Goal: Transaction & Acquisition: Purchase product/service

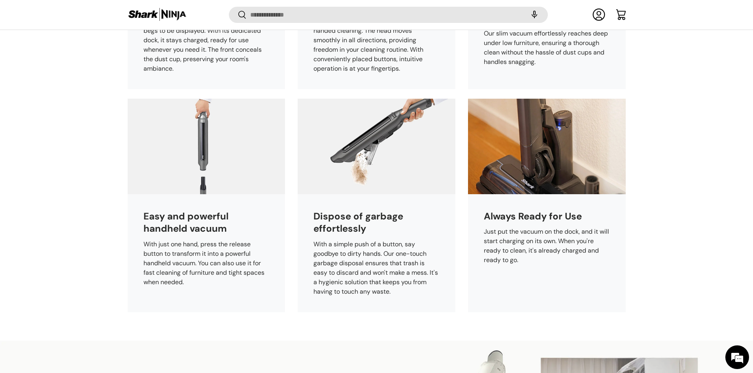
scroll to position [512, 0]
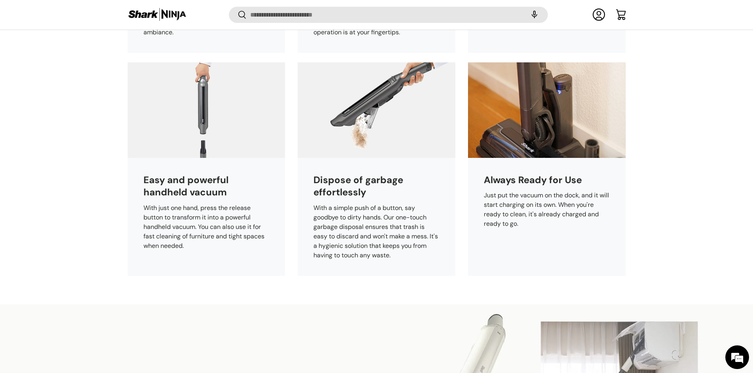
click at [434, 162] on div "Dispose of garbage effortlessly With a simple push of a button, say goodbye to …" at bounding box center [376, 217] width 158 height 118
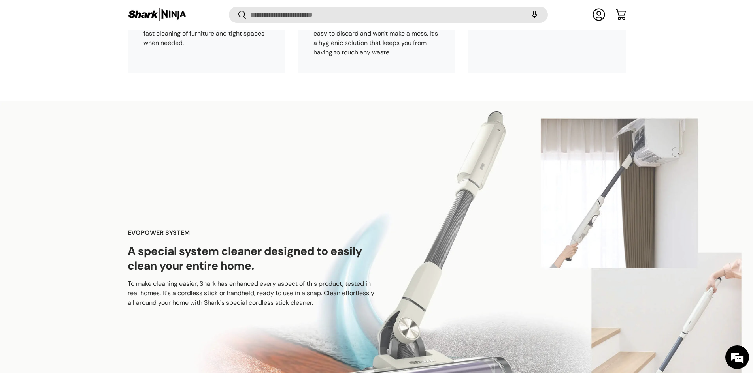
scroll to position [907, 0]
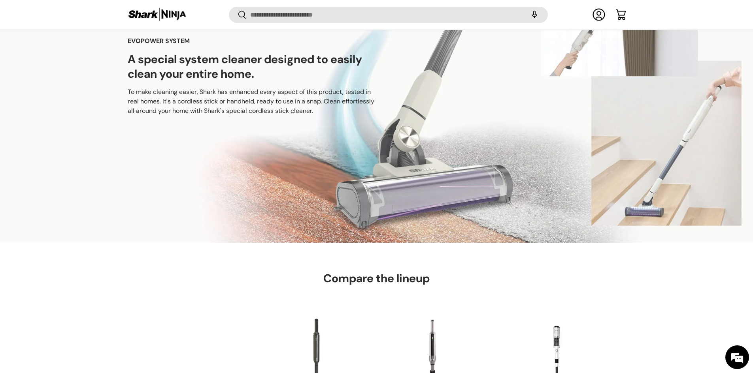
click at [621, 14] on link "Cart" at bounding box center [620, 14] width 17 height 17
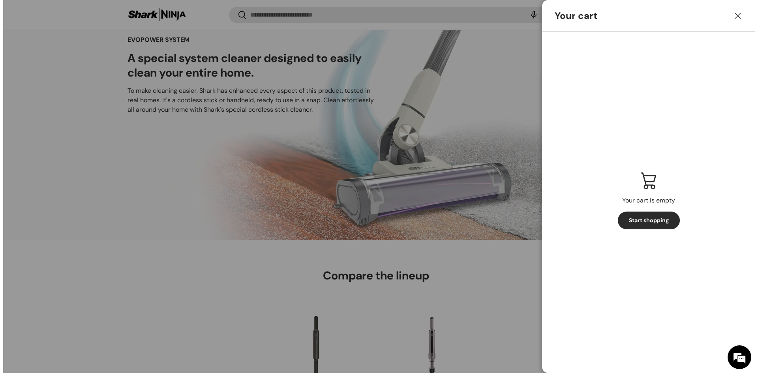
scroll to position [0, 0]
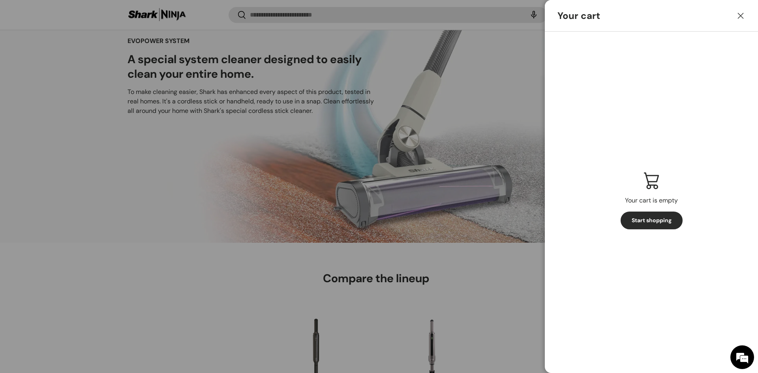
drag, startPoint x: 741, startPoint y: 14, endPoint x: 732, endPoint y: 16, distance: 9.7
click at [741, 14] on button "Close" at bounding box center [740, 15] width 17 height 17
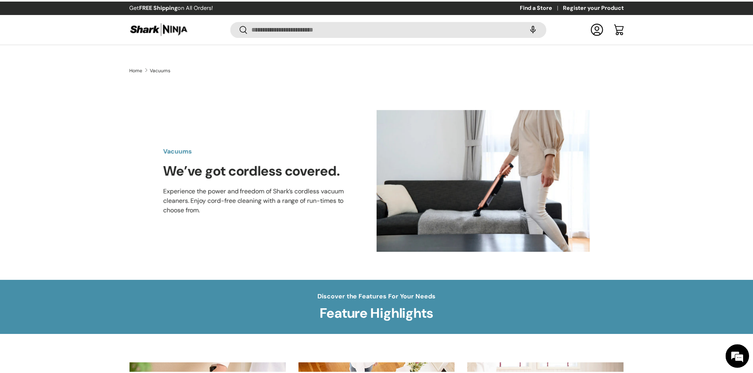
scroll to position [907, 0]
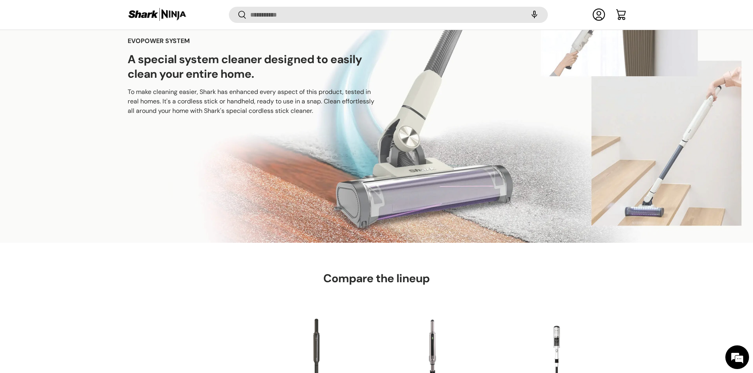
click at [164, 16] on img at bounding box center [157, 14] width 59 height 15
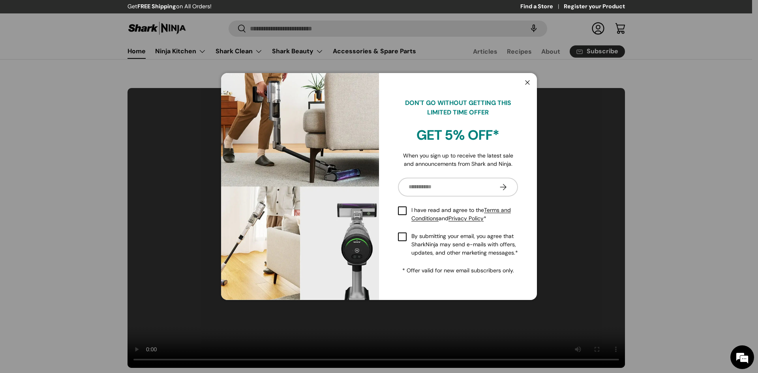
click at [530, 85] on button "Close" at bounding box center [527, 83] width 15 height 16
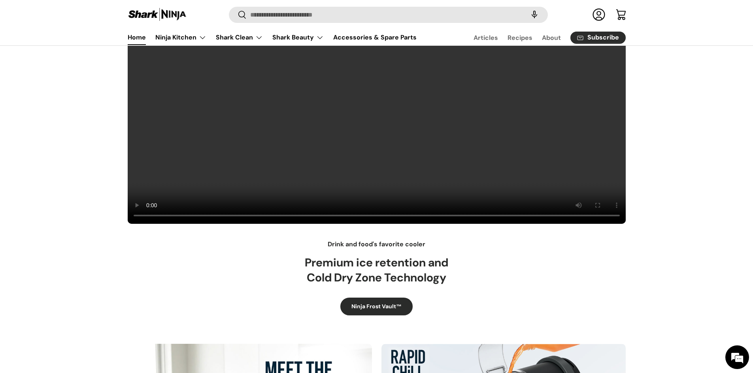
scroll to position [3, 0]
